Goal: Task Accomplishment & Management: Use online tool/utility

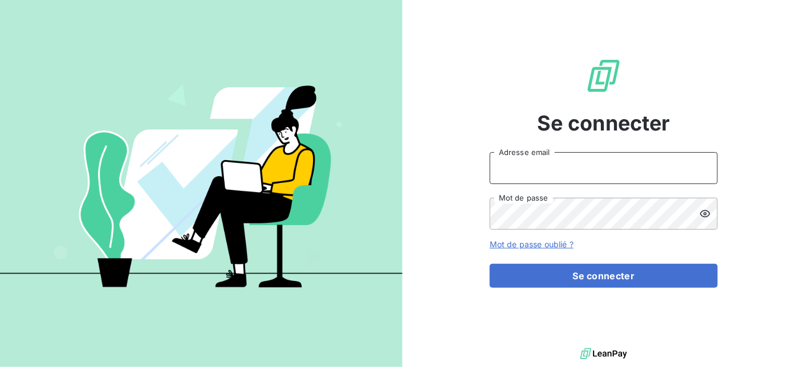
click at [528, 175] on input "Adresse email" at bounding box center [604, 168] width 228 height 32
type input "[EMAIL_ADDRESS][DOMAIN_NAME]"
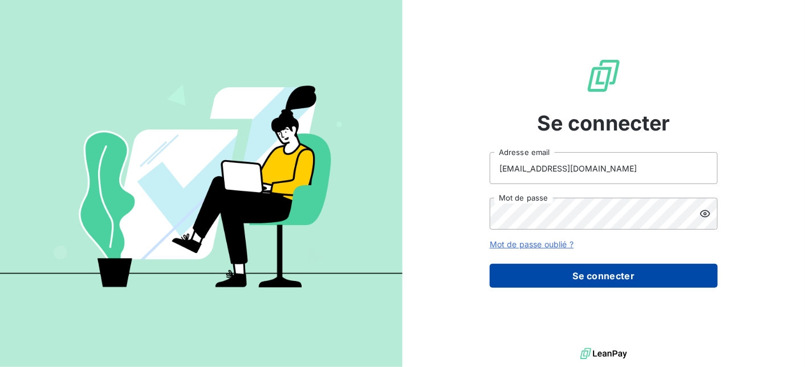
click at [628, 282] on button "Se connecter" at bounding box center [604, 276] width 228 height 24
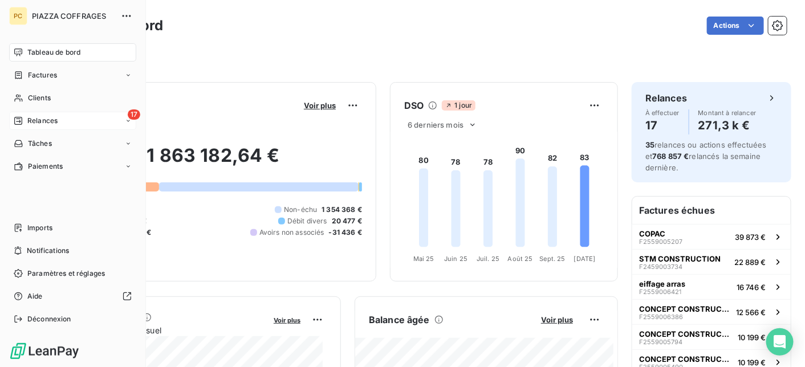
click at [39, 117] on span "Relances" at bounding box center [42, 121] width 30 height 10
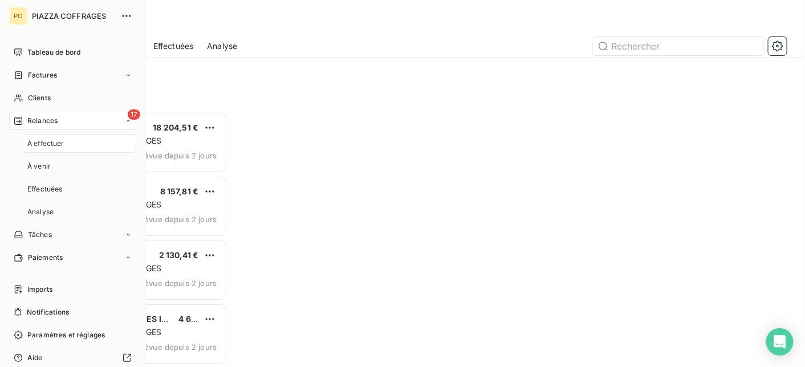
scroll to position [247, 164]
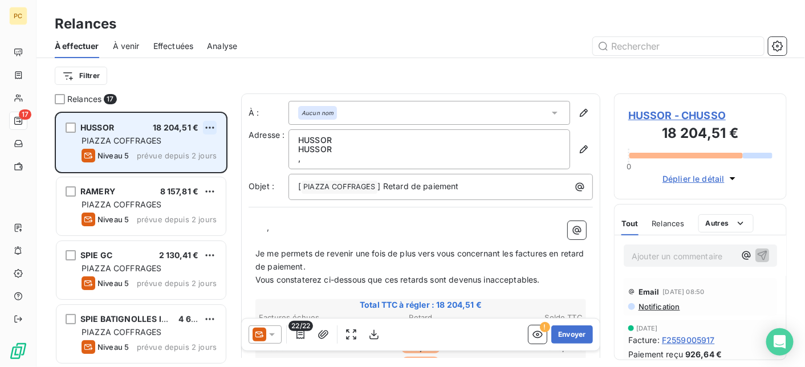
click at [213, 128] on html "PC 17 Relances À effectuer À venir Effectuées Analyse Filtrer Relances 17 HUSSO…" at bounding box center [402, 183] width 805 height 367
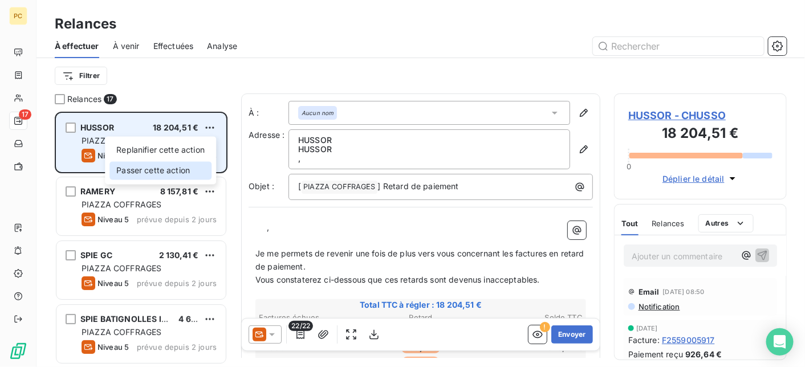
click at [187, 173] on div "Passer cette action" at bounding box center [160, 170] width 102 height 18
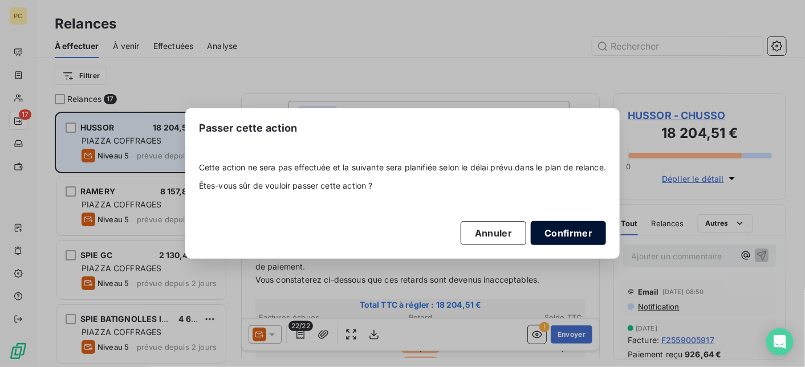
click at [577, 235] on button "Confirmer" at bounding box center [568, 233] width 75 height 24
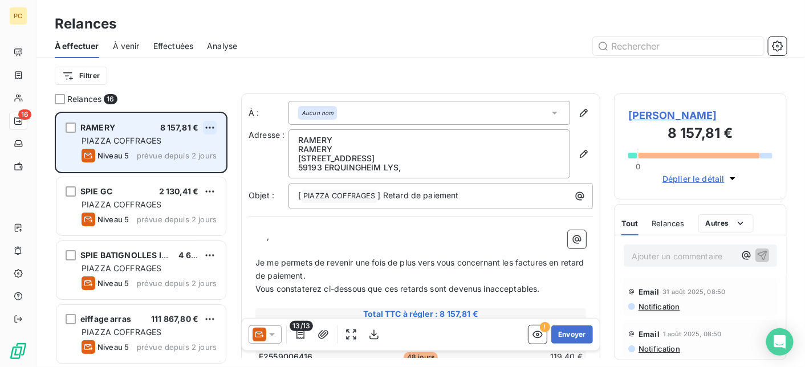
click at [214, 126] on html "PC 16 Relances À effectuer À venir Effectuées Analyse Filtrer Relances 16 RAMER…" at bounding box center [402, 183] width 805 height 367
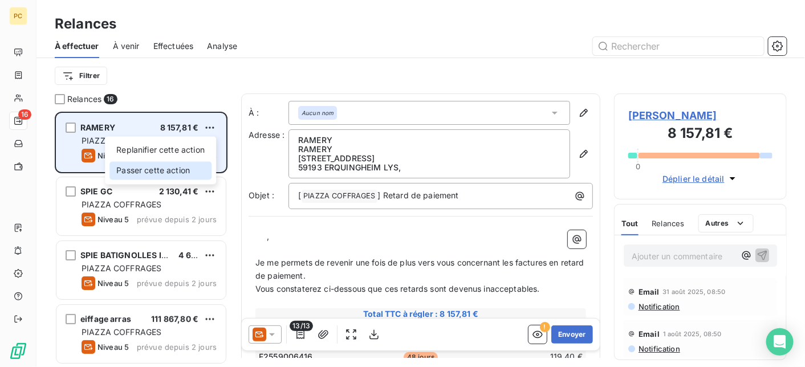
click at [191, 171] on div "Passer cette action" at bounding box center [160, 170] width 102 height 18
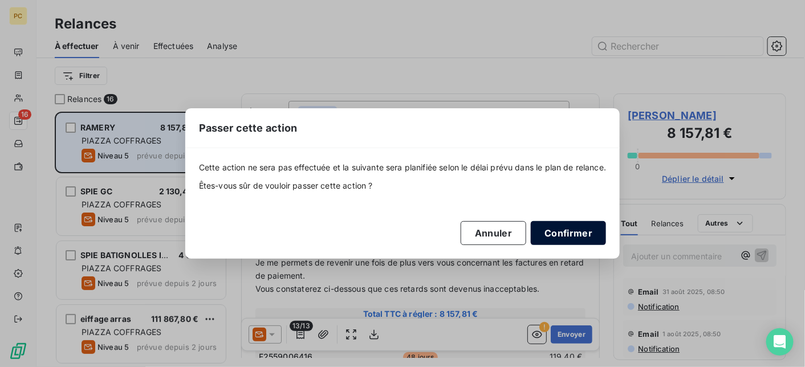
click at [579, 236] on button "Confirmer" at bounding box center [568, 233] width 75 height 24
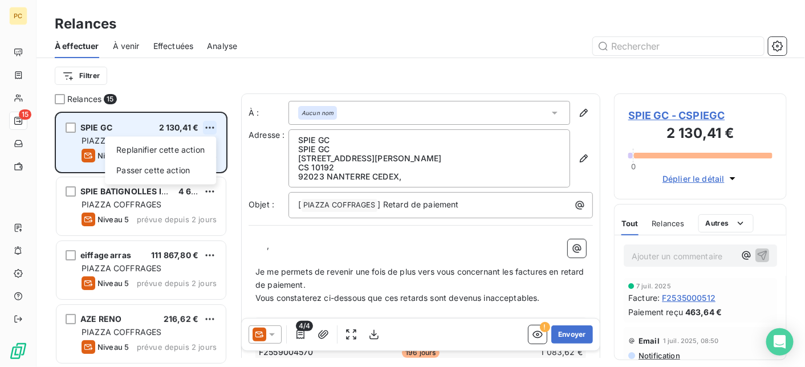
click at [213, 124] on html "PC 15 Relances À effectuer À venir Effectuées Analyse Filtrer Relances 15 SPIE …" at bounding box center [402, 183] width 805 height 367
click at [193, 173] on div "Passer cette action" at bounding box center [160, 170] width 102 height 18
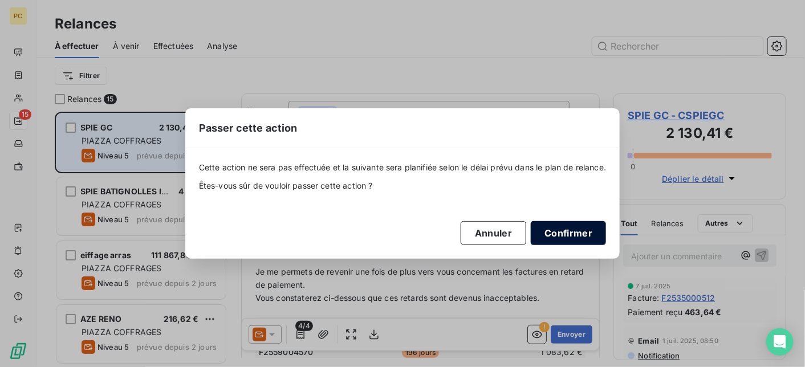
drag, startPoint x: 568, startPoint y: 235, endPoint x: 365, endPoint y: 227, distance: 202.5
click at [567, 235] on button "Confirmer" at bounding box center [568, 233] width 75 height 24
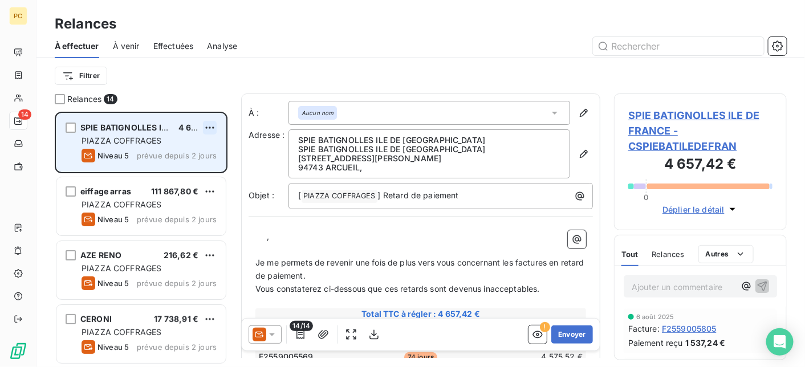
click at [214, 125] on html "PC 14 Relances À effectuer À venir Effectuées Analyse Filtrer Relances 14 SPIE …" at bounding box center [402, 183] width 805 height 367
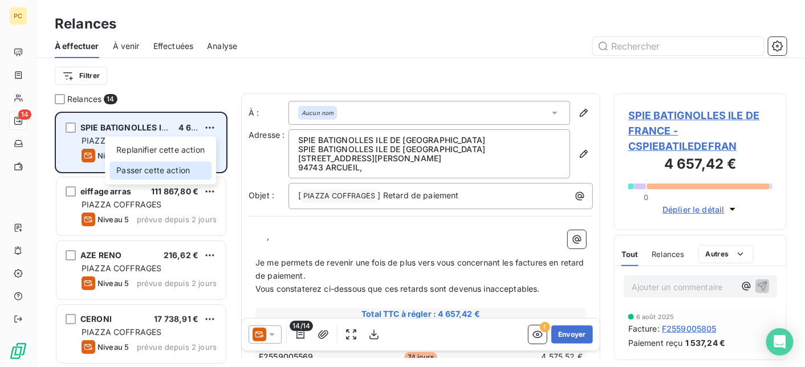
click at [190, 170] on div "Passer cette action" at bounding box center [160, 170] width 102 height 18
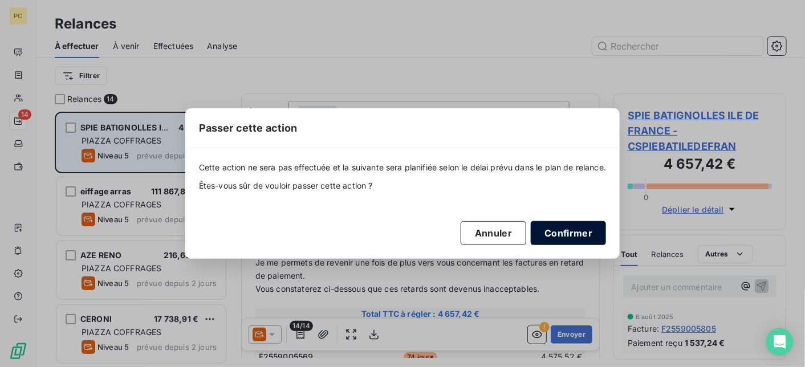
drag, startPoint x: 577, startPoint y: 234, endPoint x: 570, endPoint y: 231, distance: 7.9
click at [577, 234] on button "Confirmer" at bounding box center [568, 233] width 75 height 24
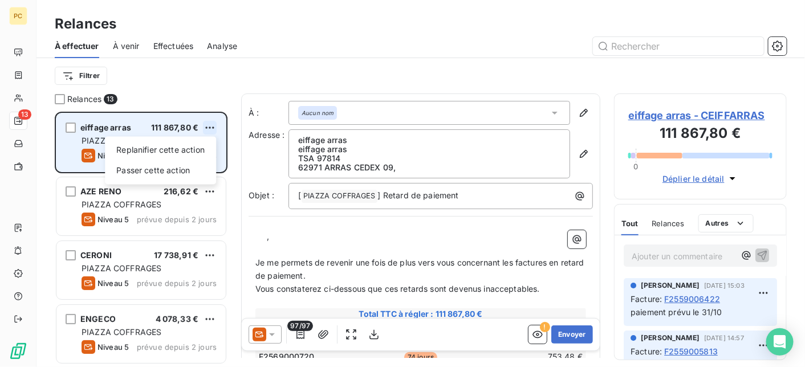
click at [211, 124] on html "PC 13 Relances À effectuer À venir Effectuées Analyse Filtrer Relances 13 eiffa…" at bounding box center [402, 183] width 805 height 367
click at [185, 169] on div "Passer cette action" at bounding box center [160, 170] width 102 height 18
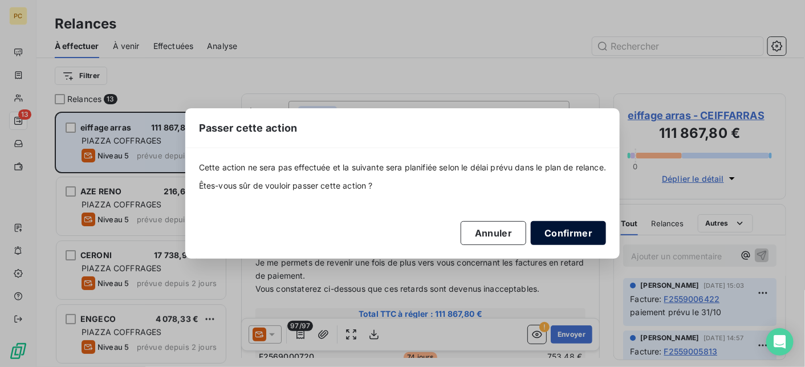
click at [577, 230] on button "Confirmer" at bounding box center [568, 233] width 75 height 24
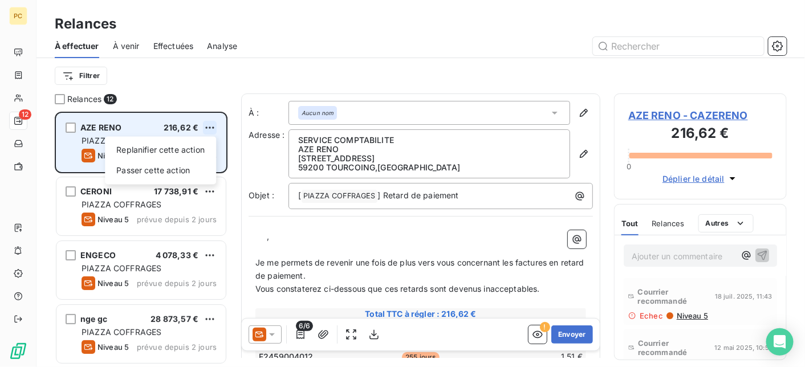
click at [212, 124] on html "PC 12 Relances À effectuer À venir Effectuées Analyse Filtrer Relances 12 AZE R…" at bounding box center [402, 183] width 805 height 367
click at [192, 168] on div "Passer cette action" at bounding box center [160, 170] width 102 height 18
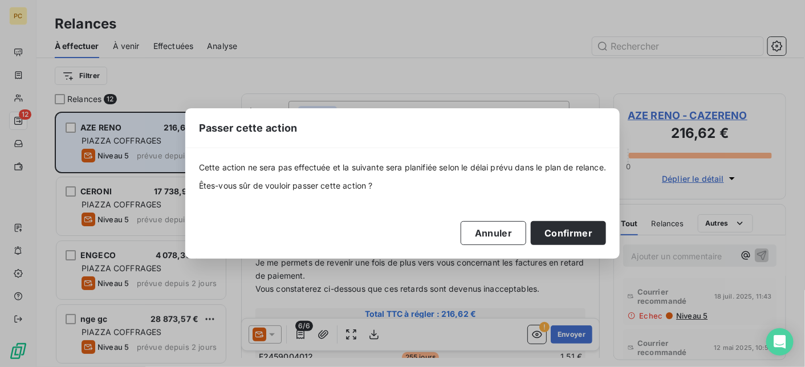
drag, startPoint x: 579, startPoint y: 231, endPoint x: 522, endPoint y: 219, distance: 58.4
click at [576, 231] on button "Confirmer" at bounding box center [568, 233] width 75 height 24
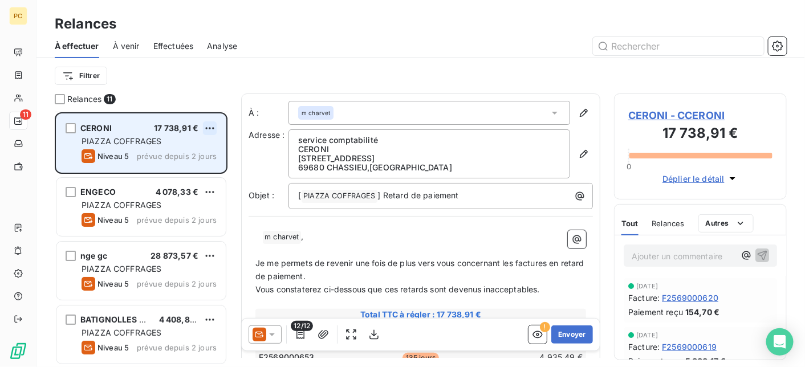
click at [211, 125] on html "PC 11 Relances À effectuer À venir Effectuées Analyse Filtrer Relances 11 CERON…" at bounding box center [402, 183] width 805 height 367
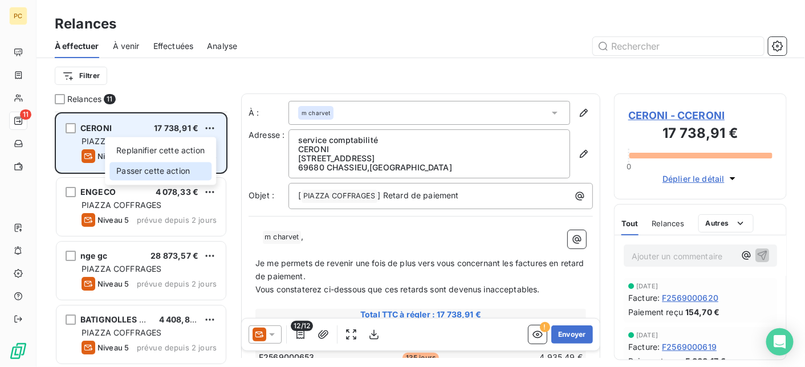
click at [185, 170] on div "Passer cette action" at bounding box center [160, 171] width 102 height 18
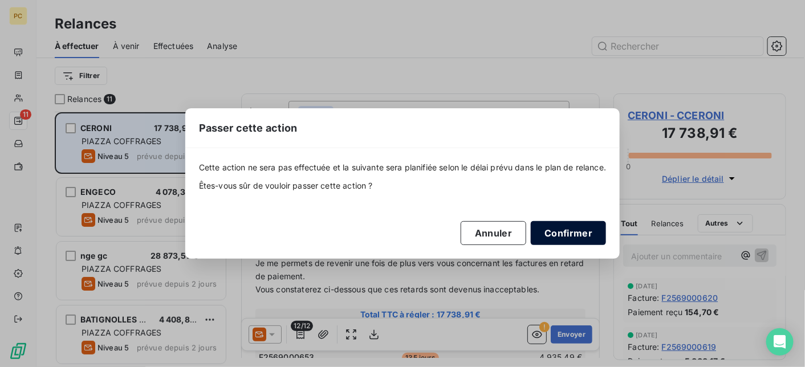
click at [557, 233] on button "Confirmer" at bounding box center [568, 233] width 75 height 24
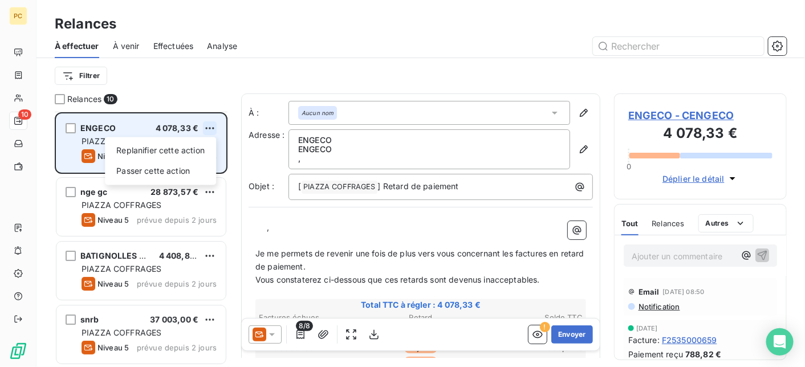
click at [206, 126] on html "PC 10 Relances À effectuer À venir Effectuées Analyse Filtrer Relances 10 ENGEC…" at bounding box center [402, 183] width 805 height 367
click at [177, 172] on div "Passer cette action" at bounding box center [160, 171] width 102 height 18
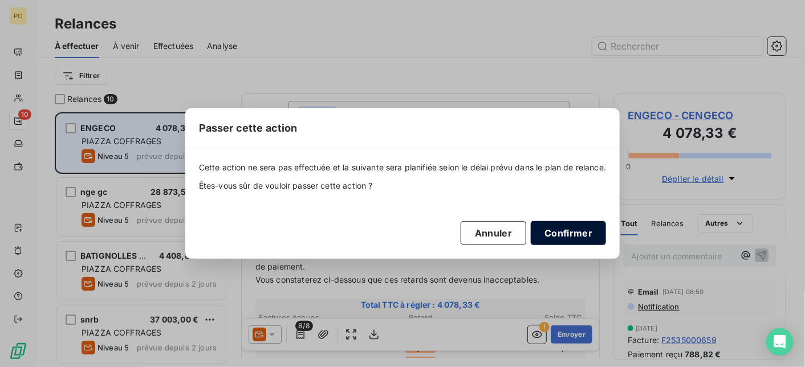
click at [581, 239] on button "Confirmer" at bounding box center [568, 233] width 75 height 24
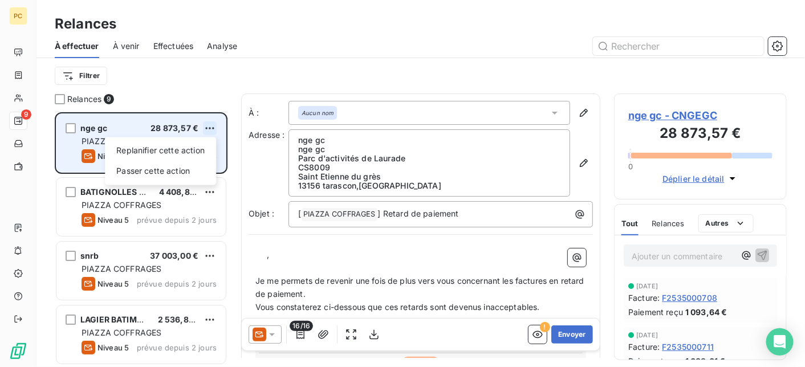
click at [207, 122] on html "PC 9 Relances À effectuer À venir Effectuées Analyse Filtrer Relances 9 nge gc …" at bounding box center [402, 183] width 805 height 367
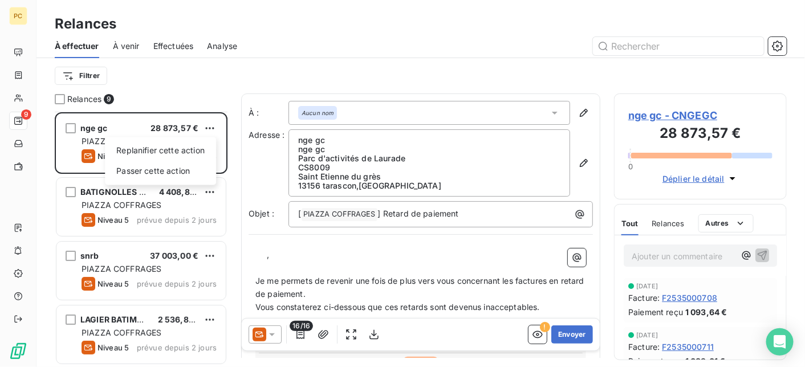
click at [51, 151] on html "PC 9 Relances À effectuer À venir Effectuées Analyse Filtrer Relances 9 nge gc …" at bounding box center [402, 183] width 805 height 367
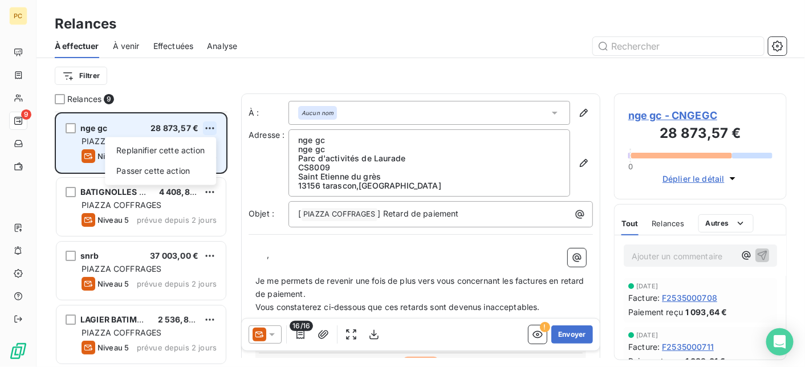
click at [211, 127] on html "PC 9 Relances À effectuer À venir Effectuées Analyse Filtrer Relances 9 nge gc …" at bounding box center [402, 183] width 805 height 367
click at [184, 170] on div "Passer cette action" at bounding box center [160, 171] width 102 height 18
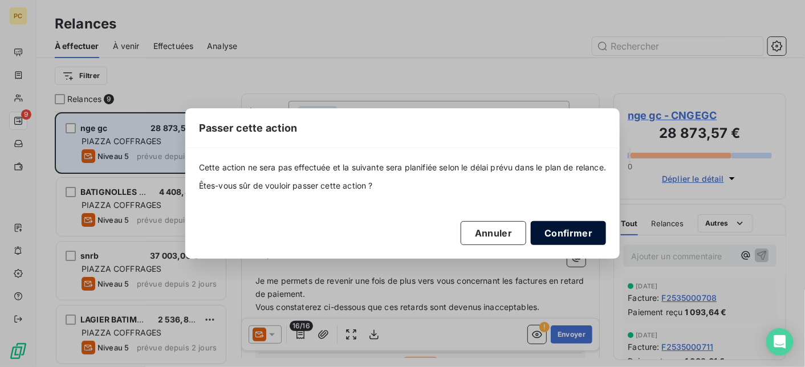
click at [588, 237] on button "Confirmer" at bounding box center [568, 233] width 75 height 24
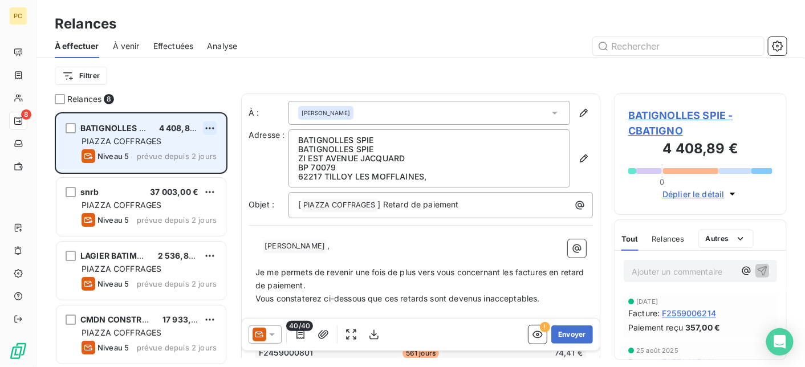
click at [213, 128] on html "PC 8 Relances À effectuer À venir Effectuées Analyse Filtrer Relances 8 BATIGNO…" at bounding box center [402, 183] width 805 height 367
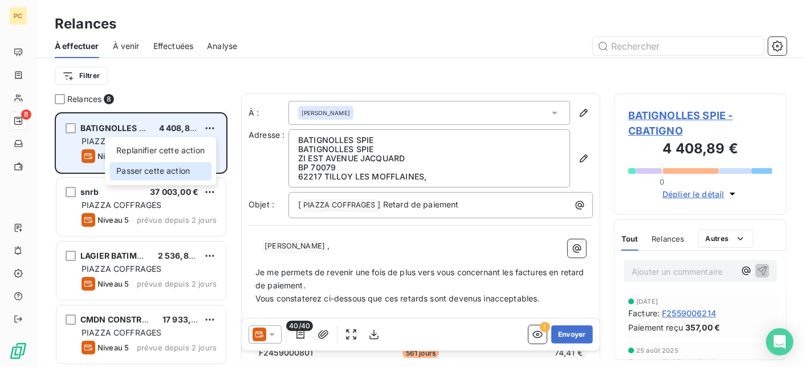
click at [189, 169] on div "Passer cette action" at bounding box center [160, 171] width 102 height 18
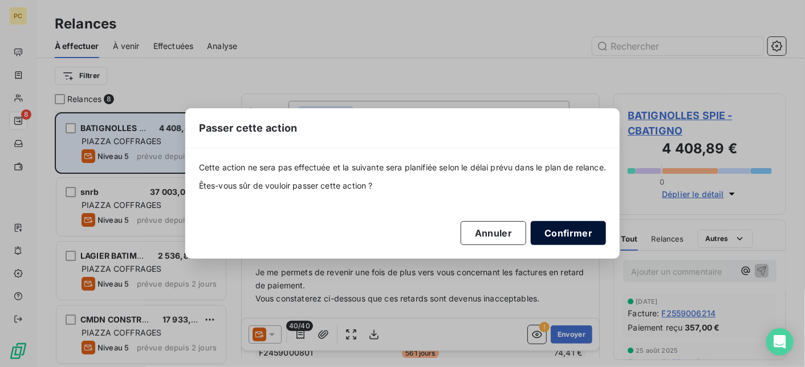
click at [585, 232] on button "Confirmer" at bounding box center [568, 233] width 75 height 24
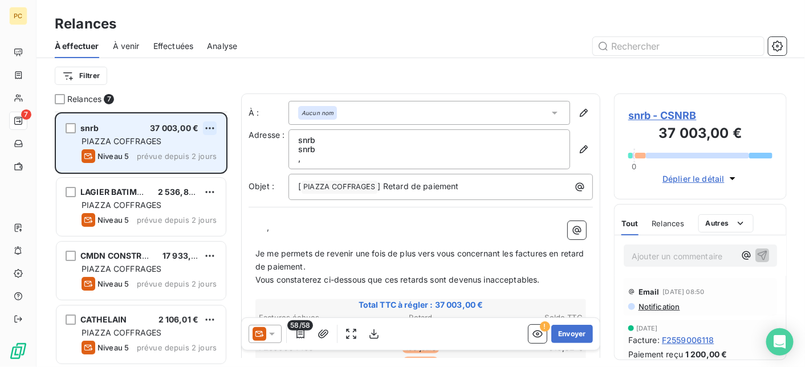
click at [211, 127] on html "PC 7 Relances À effectuer À venir Effectuées Analyse Filtrer Relances 7 snrb 37…" at bounding box center [402, 183] width 805 height 367
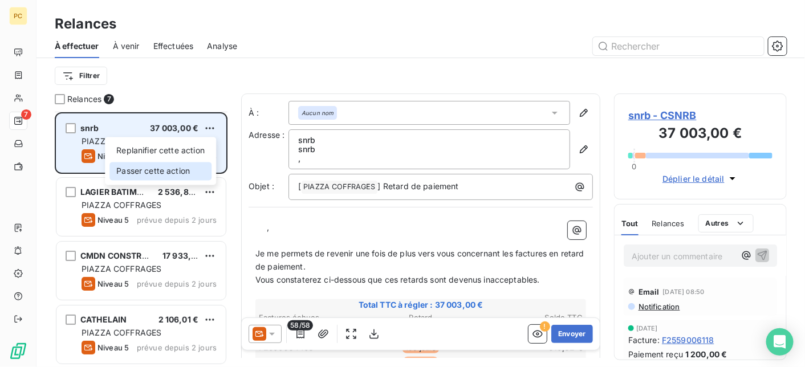
click at [183, 171] on div "Passer cette action" at bounding box center [160, 171] width 102 height 18
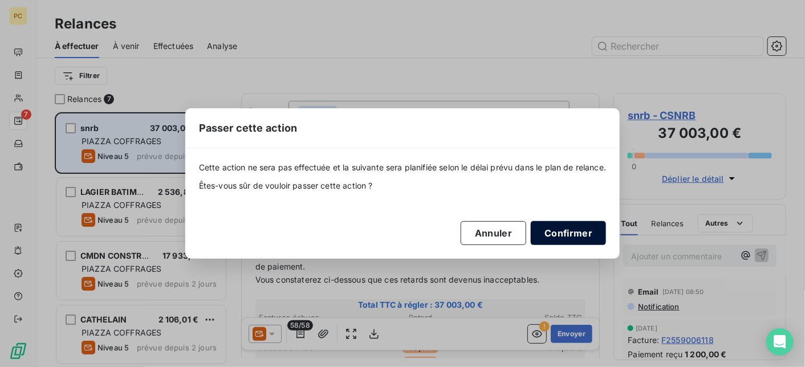
click at [573, 232] on button "Confirmer" at bounding box center [568, 233] width 75 height 24
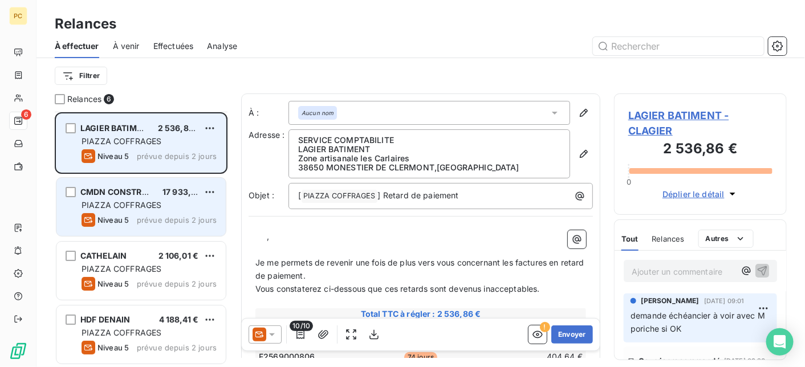
click at [180, 202] on div "PIAZZA COFFRAGES" at bounding box center [149, 204] width 135 height 11
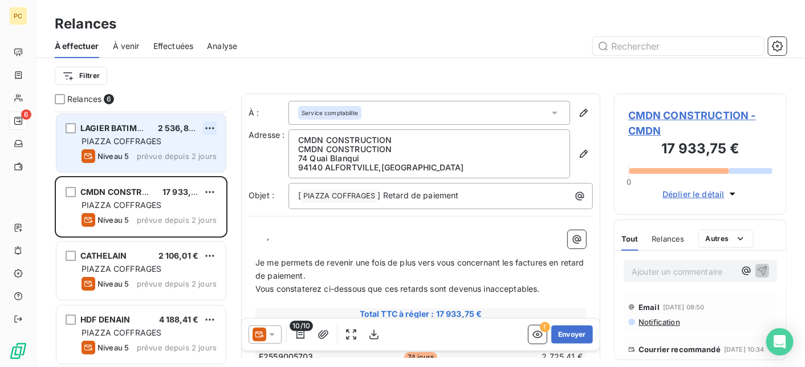
click at [212, 125] on html "PC 6 Relances À effectuer À venir Effectuées Analyse Filtrer Relances 6 LAGIER …" at bounding box center [402, 183] width 805 height 367
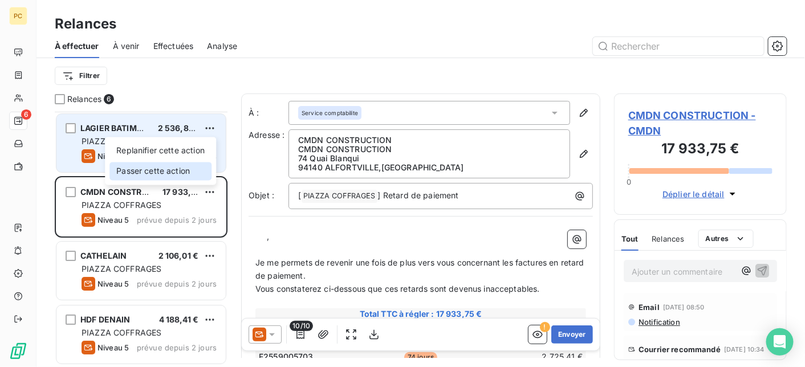
click at [190, 172] on div "Passer cette action" at bounding box center [160, 171] width 102 height 18
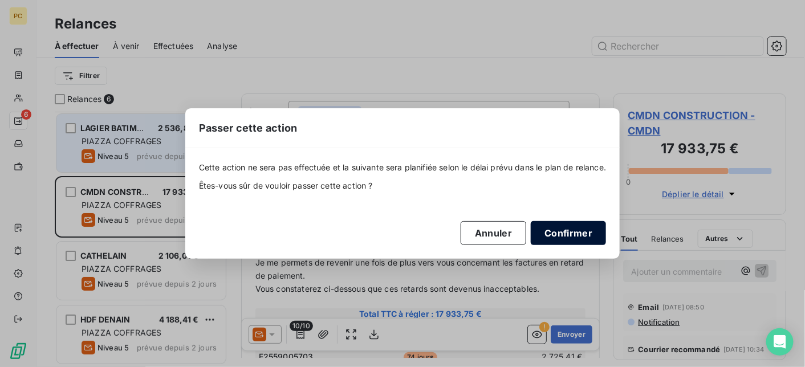
click at [588, 238] on button "Confirmer" at bounding box center [568, 233] width 75 height 24
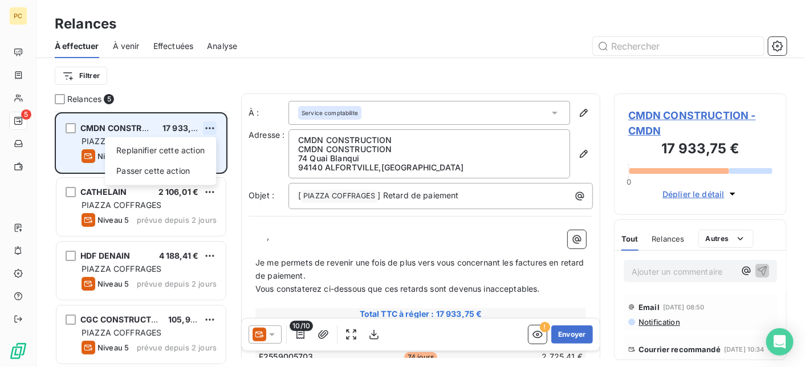
click at [213, 127] on html "PC 5 Relances À effectuer À venir Effectuées Analyse Filtrer Relances 5 CMDN CO…" at bounding box center [402, 183] width 805 height 367
click at [192, 170] on div "Passer cette action" at bounding box center [160, 171] width 102 height 18
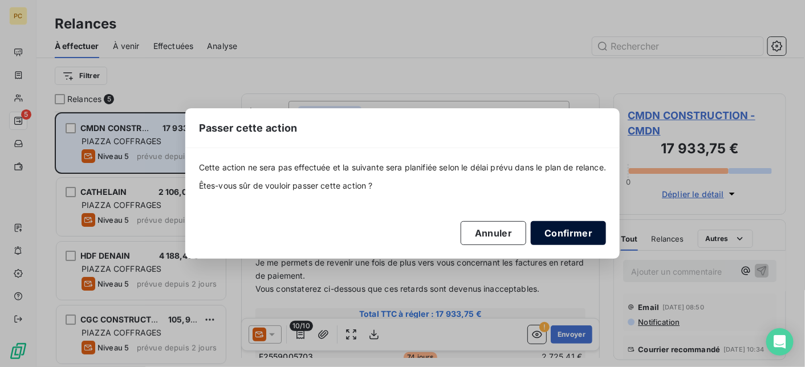
click at [600, 235] on button "Confirmer" at bounding box center [568, 233] width 75 height 24
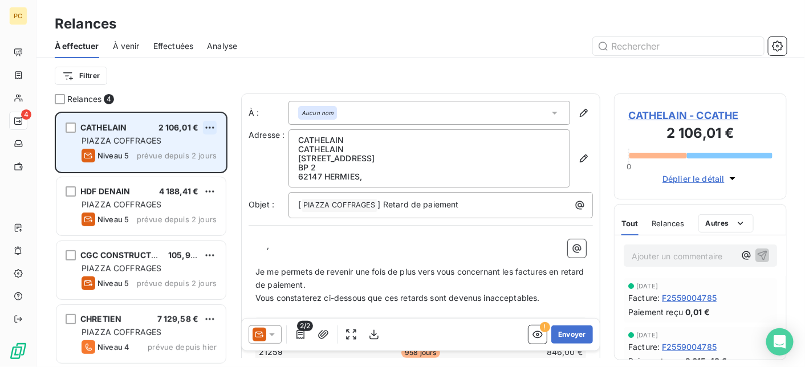
click at [211, 129] on html "PC 4 Relances À effectuer À venir Effectuées Analyse Filtrer Relances 4 CATHELA…" at bounding box center [402, 183] width 805 height 367
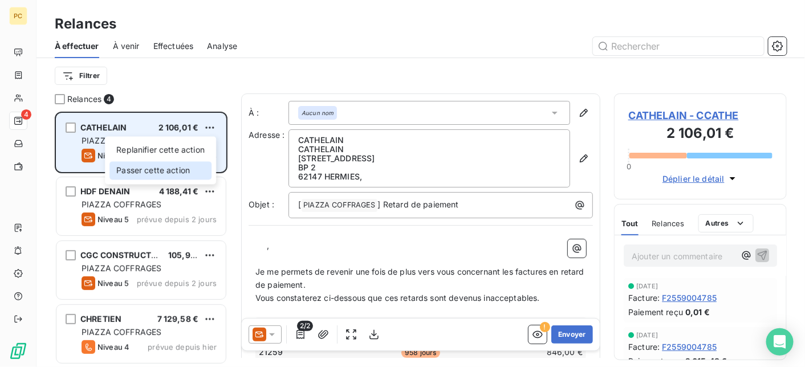
click at [181, 170] on div "Passer cette action" at bounding box center [160, 170] width 102 height 18
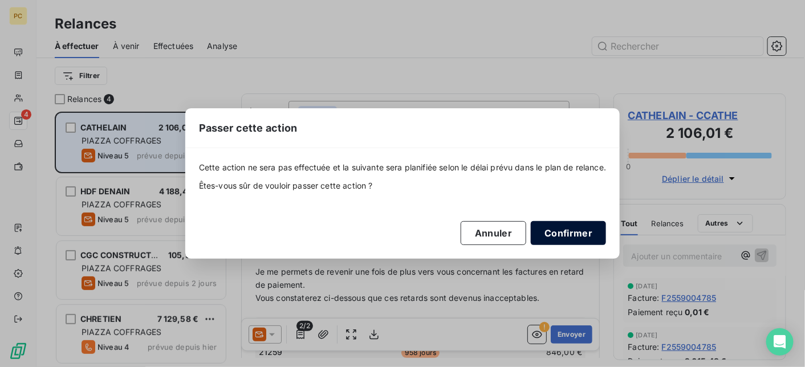
click at [590, 233] on button "Confirmer" at bounding box center [568, 233] width 75 height 24
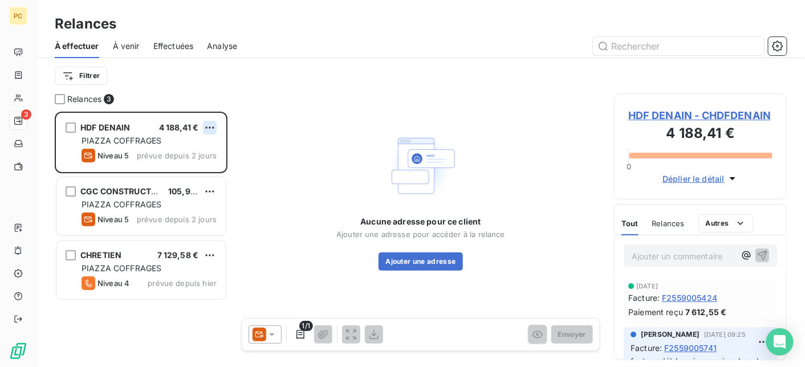
click at [210, 125] on html "PC 3 Relances À effectuer À venir Effectuées Analyse Filtrer Relances 3 HDF DEN…" at bounding box center [402, 183] width 805 height 367
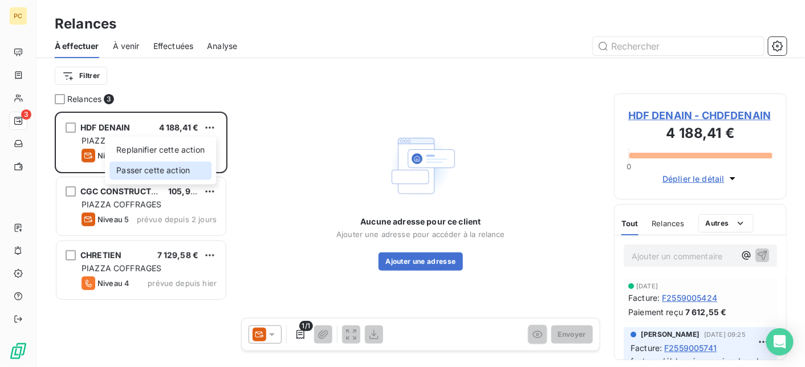
click at [194, 168] on div "Passer cette action" at bounding box center [160, 170] width 102 height 18
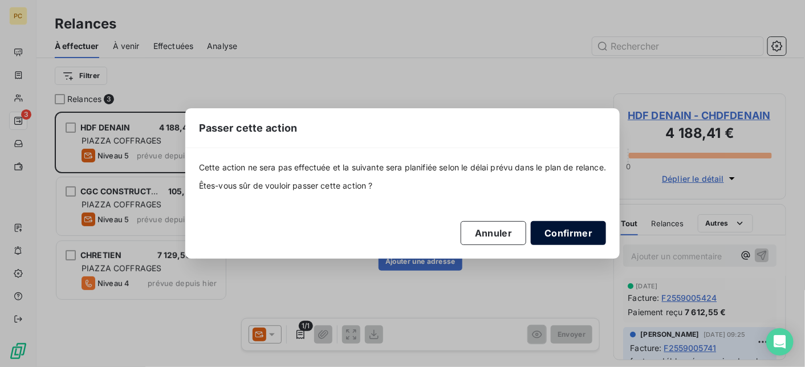
click at [570, 238] on button "Confirmer" at bounding box center [568, 233] width 75 height 24
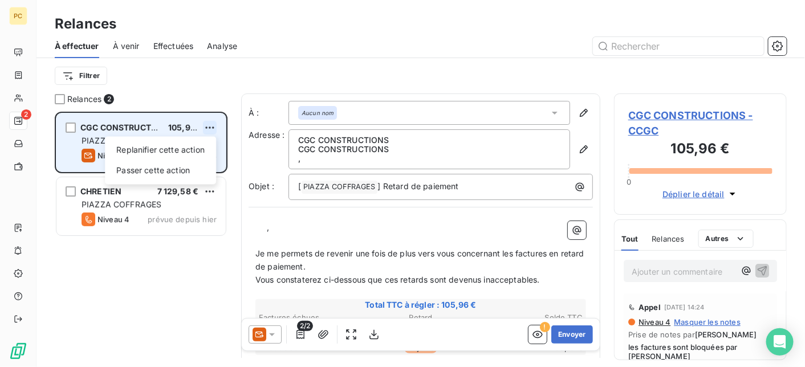
click at [209, 127] on html "PC 2 Relances À effectuer À venir Effectuées Analyse Filtrer Relances 2 CGC CON…" at bounding box center [402, 183] width 805 height 367
click at [192, 169] on div "Passer cette action" at bounding box center [160, 170] width 102 height 18
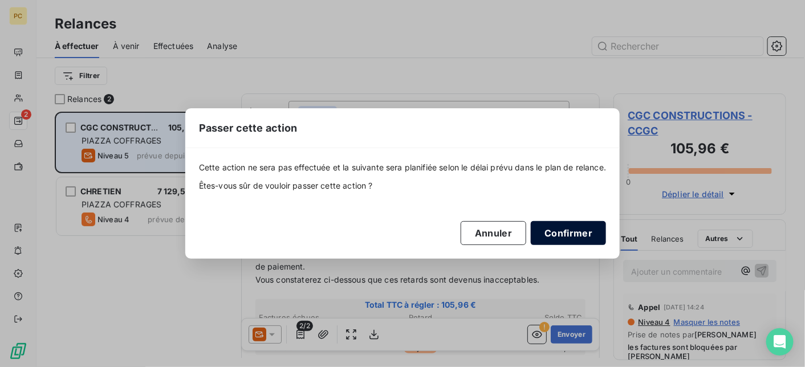
click at [597, 239] on button "Confirmer" at bounding box center [568, 233] width 75 height 24
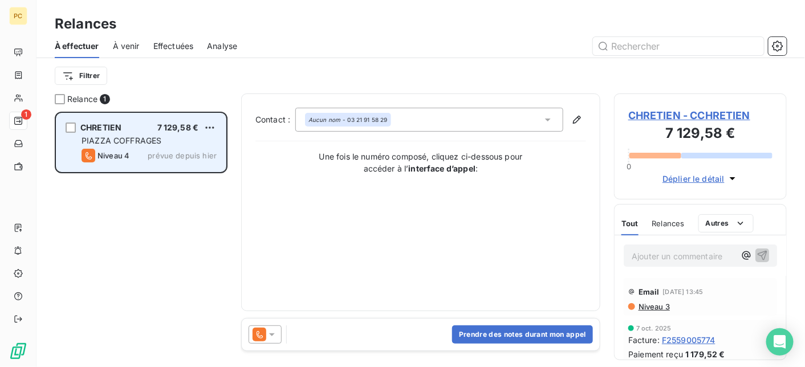
click at [697, 176] on span "Déplier le détail" at bounding box center [693, 179] width 62 height 12
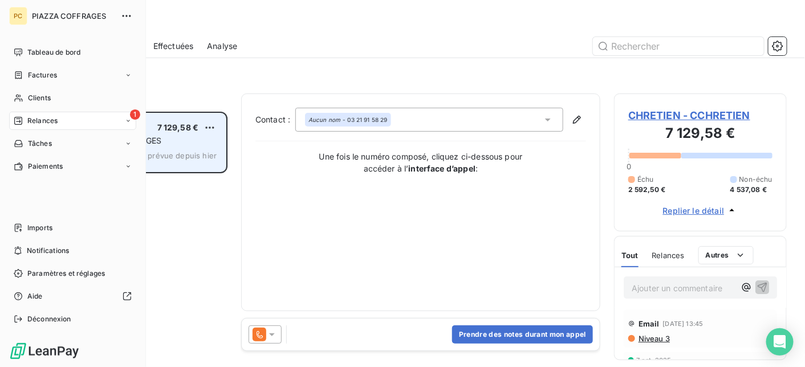
click at [38, 117] on span "Relances" at bounding box center [42, 121] width 30 height 10
